Goal: Task Accomplishment & Management: Manage account settings

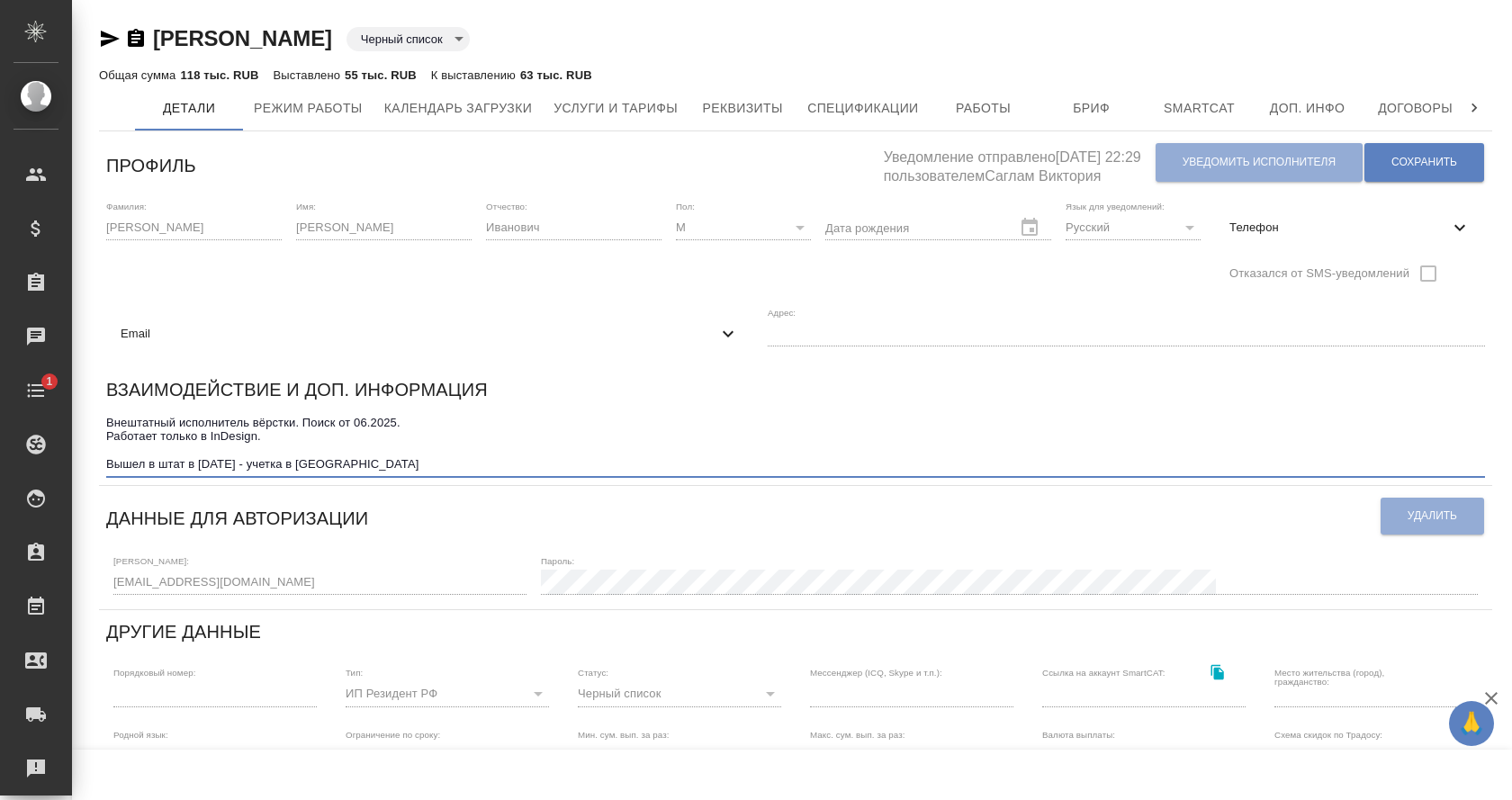
click at [301, 463] on textarea "Внештатный исполнитель вёрстки. Поиск от 06.2025. Работает только в InDesign. В…" at bounding box center [796, 443] width 1379 height 56
click at [337, 463] on textarea "Внештатный исполнитель вёрстки. Поиск от 06.2025. Работает только в InDesign. В…" at bounding box center [796, 443] width 1379 height 56
type textarea "Внештатный исполнитель вёрстки. Поиск от 06.2025. Работает только в InDesign. В…"
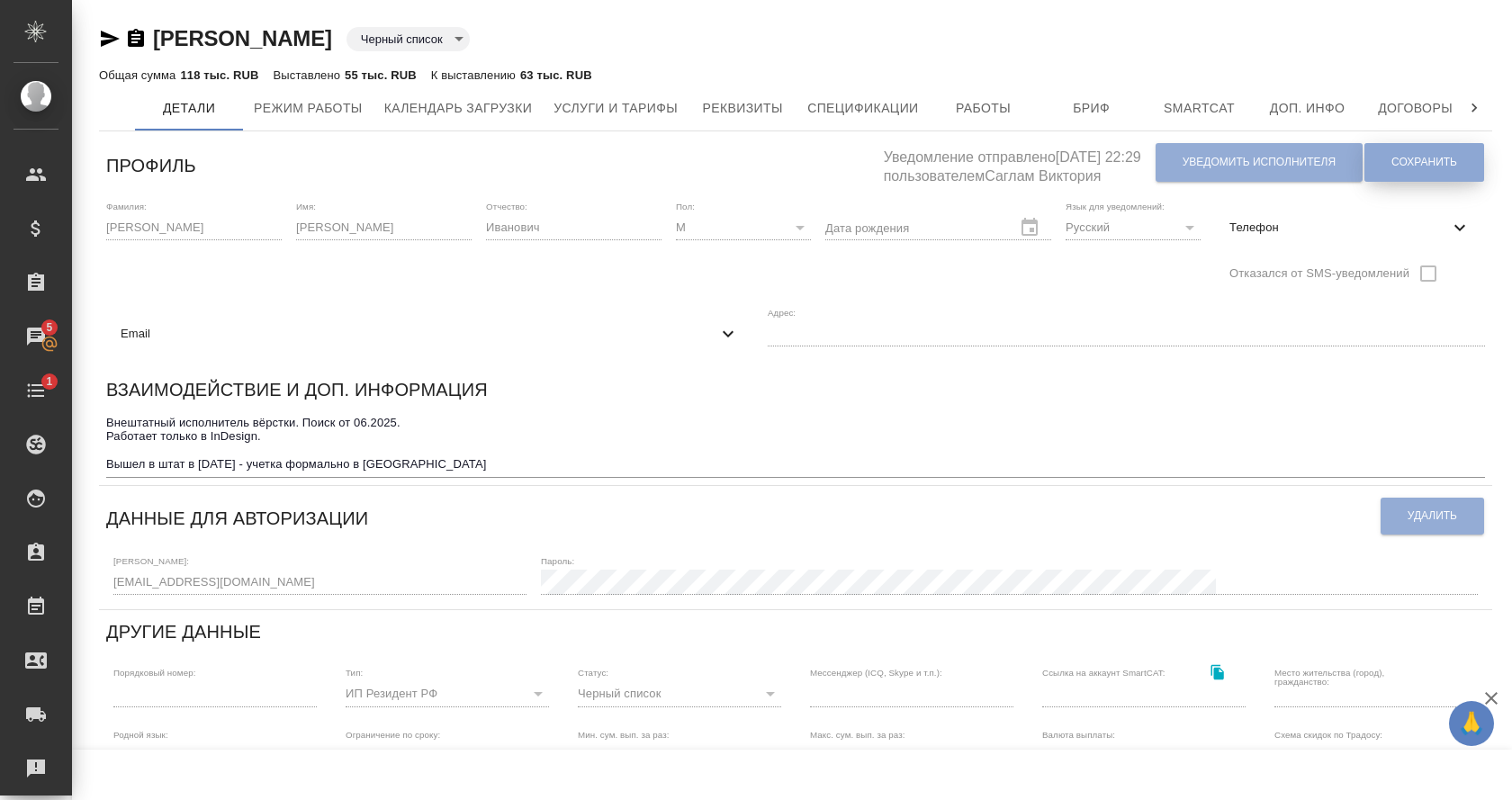
click at [1423, 159] on span "Сохранить" at bounding box center [1423, 162] width 65 height 16
